Goal: Transaction & Acquisition: Book appointment/travel/reservation

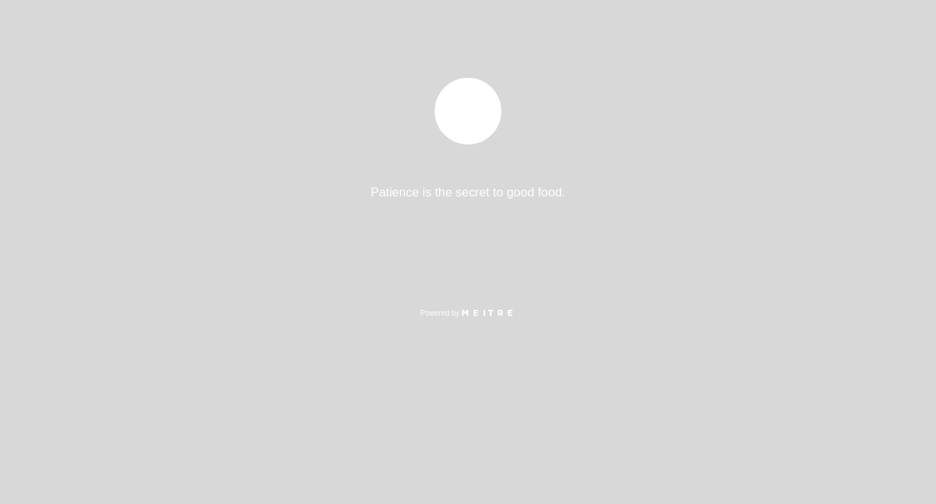
select select "pt"
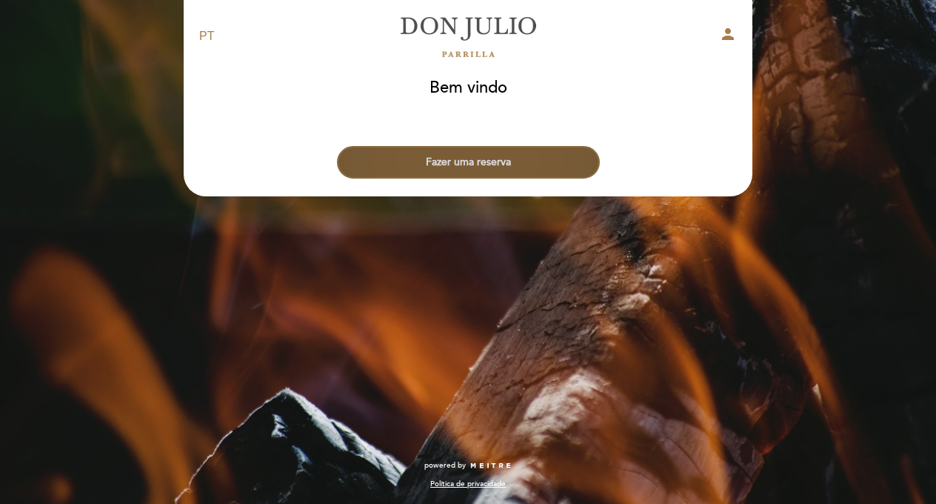
click at [475, 164] on button "Fazer uma reserva" at bounding box center [468, 162] width 263 height 33
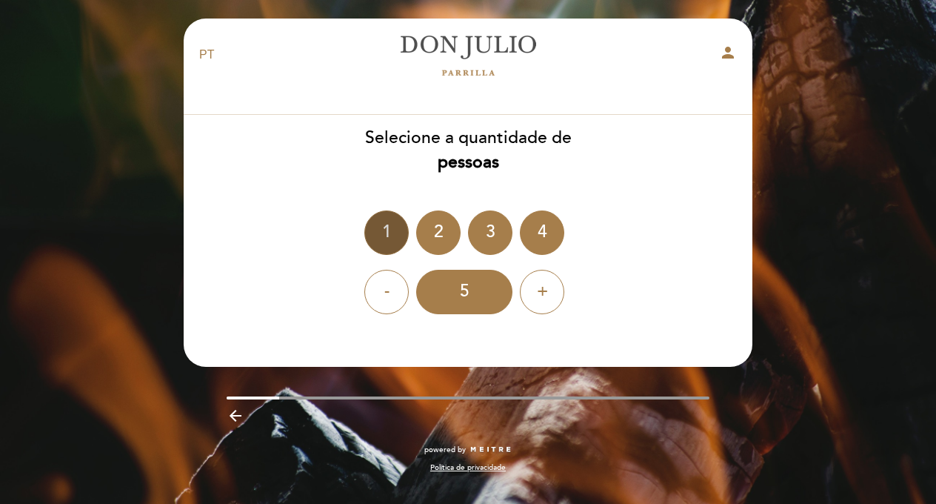
click at [392, 232] on div "1" at bounding box center [386, 232] width 44 height 44
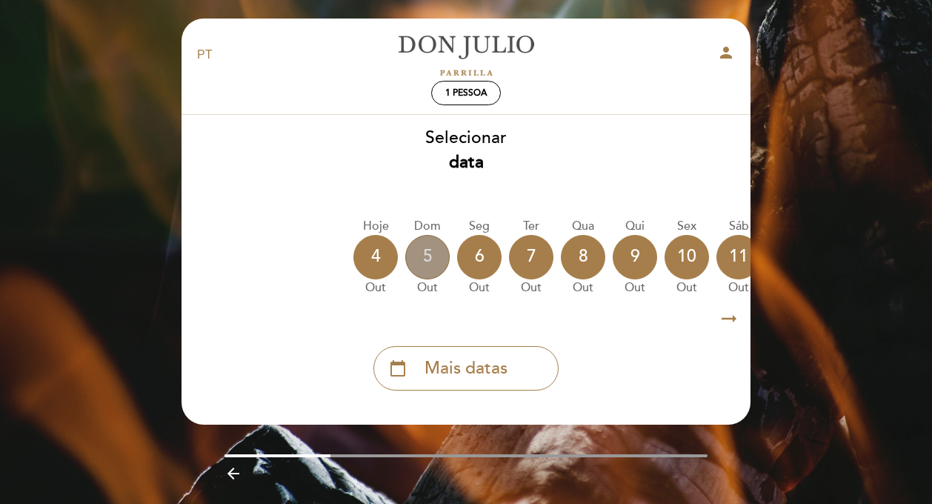
click at [433, 263] on div "5" at bounding box center [427, 257] width 44 height 44
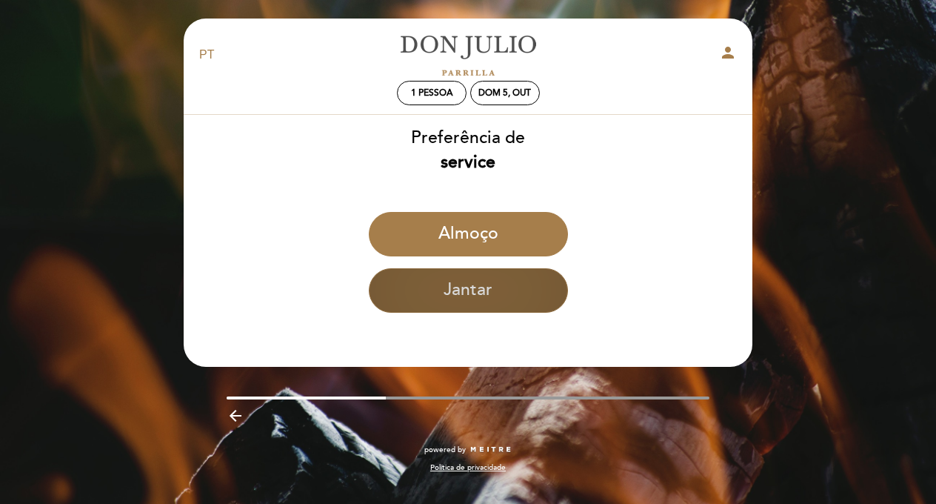
click at [475, 287] on button "Jantar" at bounding box center [468, 290] width 199 height 44
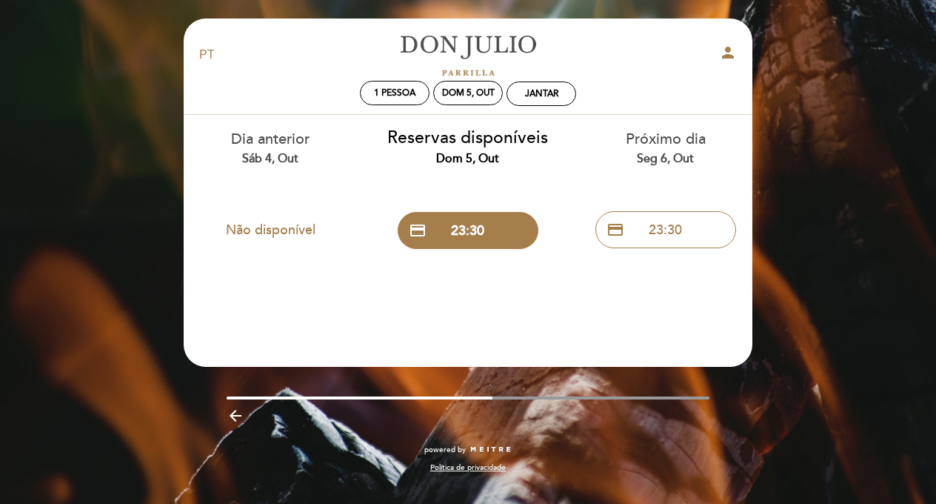
click at [103, 112] on div "EN ES PT [PERSON_NAME] person 1 pessoa Dom 5, out Jantar Bem vindo Bem vindo, M…" at bounding box center [468, 252] width 936 height 504
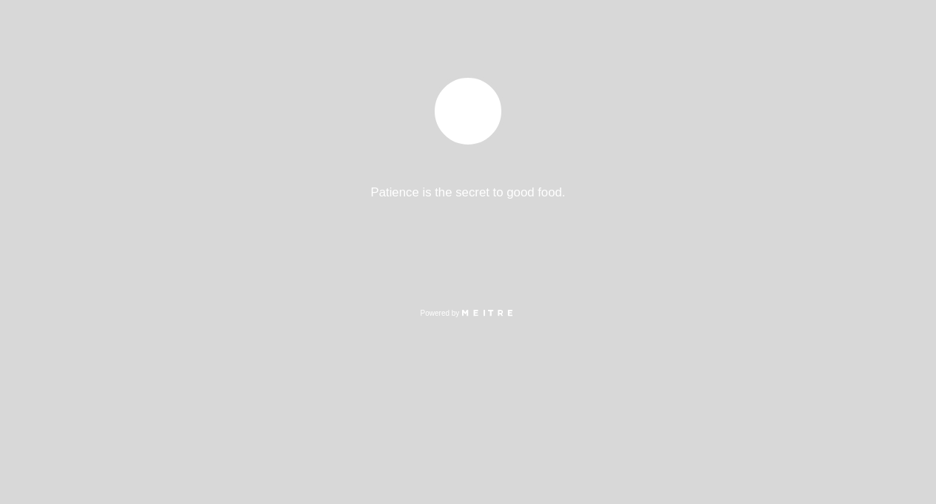
select select "pt"
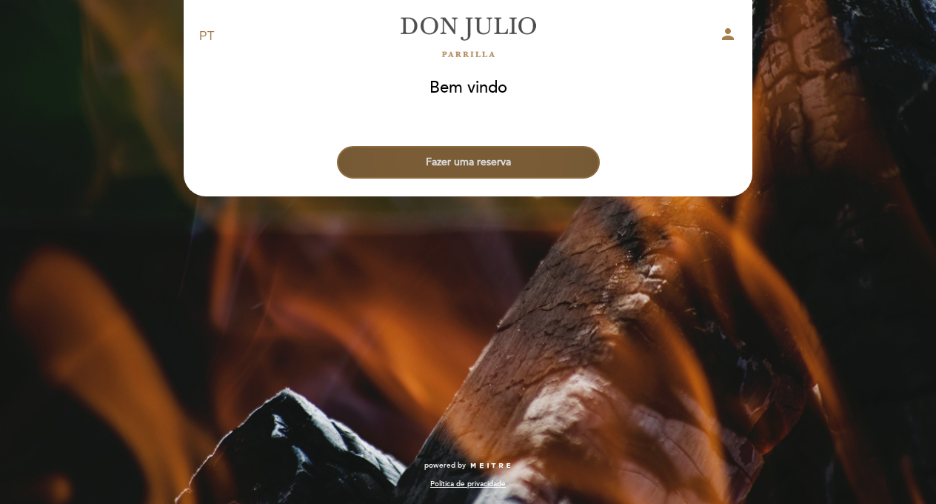
click at [470, 167] on button "Fazer uma reserva" at bounding box center [468, 162] width 263 height 33
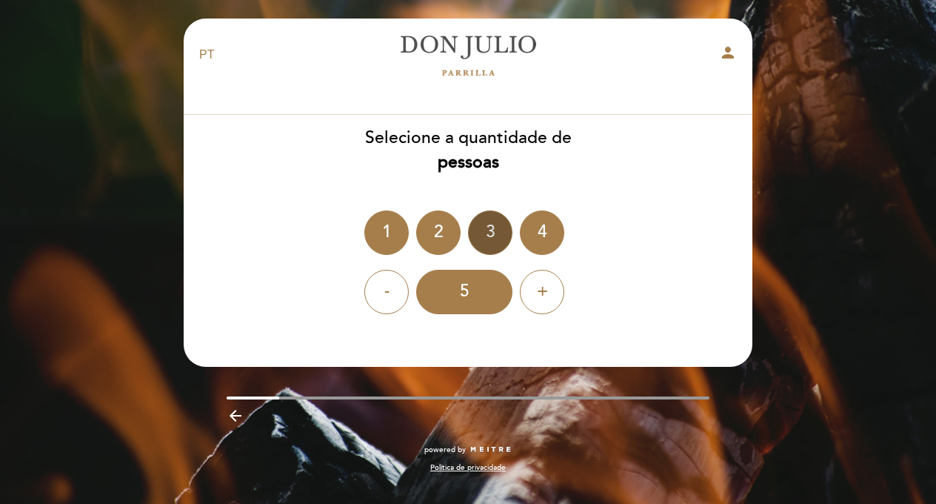
click at [492, 230] on div "3" at bounding box center [490, 232] width 44 height 44
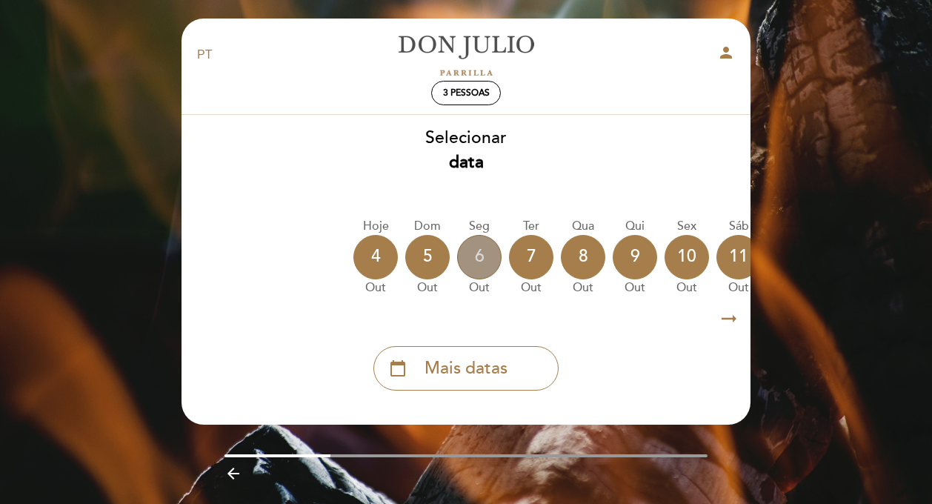
click at [484, 256] on div "6" at bounding box center [479, 257] width 44 height 44
